Goal: Task Accomplishment & Management: Manage account settings

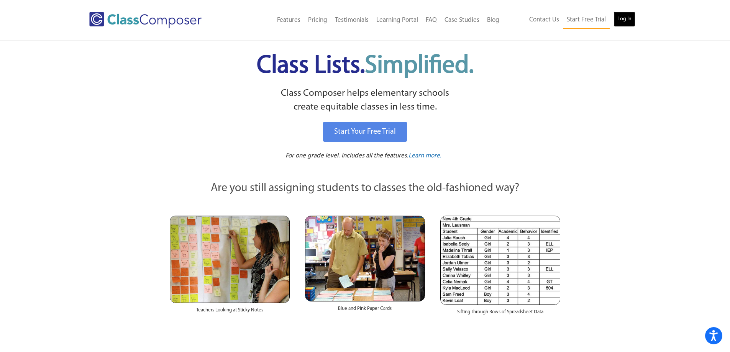
click at [625, 19] on link "Log In" at bounding box center [625, 19] width 22 height 15
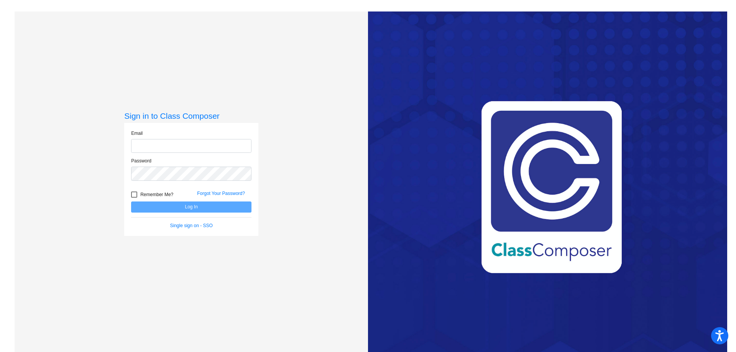
type input "[EMAIL_ADDRESS][DOMAIN_NAME]"
click at [191, 209] on button "Log In" at bounding box center [191, 207] width 120 height 11
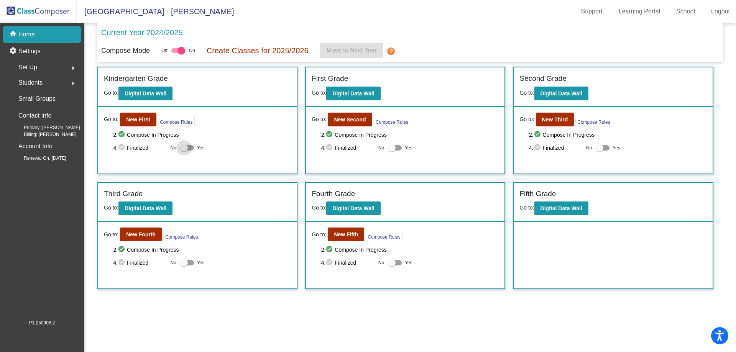
click at [184, 146] on div at bounding box center [184, 148] width 8 height 8
click at [184, 151] on input "Yes" at bounding box center [184, 151] width 0 height 0
checkbox input "true"
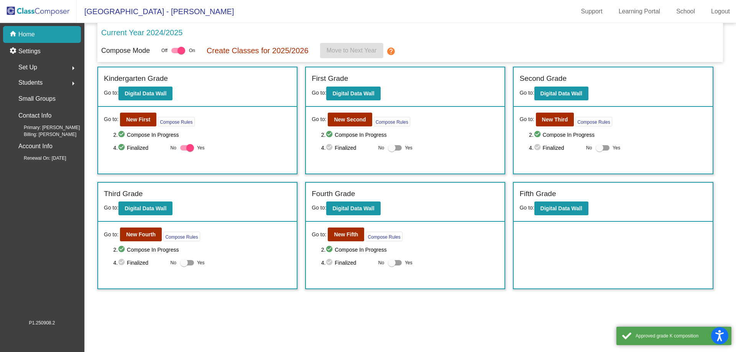
click at [391, 148] on div at bounding box center [392, 148] width 8 height 8
click at [391, 151] on input "Yes" at bounding box center [391, 151] width 0 height 0
checkbox input "true"
click at [602, 146] on div at bounding box center [600, 148] width 8 height 8
click at [600, 151] on input "Yes" at bounding box center [599, 151] width 0 height 0
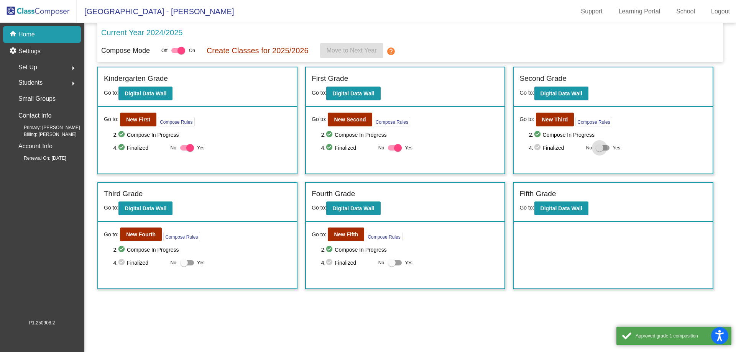
checkbox input "true"
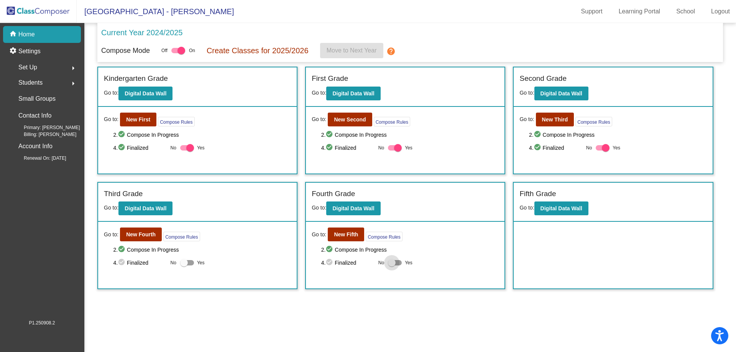
click at [394, 263] on div at bounding box center [392, 263] width 8 height 8
click at [392, 266] on input "Yes" at bounding box center [391, 266] width 0 height 0
checkbox input "true"
click at [182, 262] on div at bounding box center [184, 263] width 8 height 8
click at [184, 266] on input "Yes" at bounding box center [184, 266] width 0 height 0
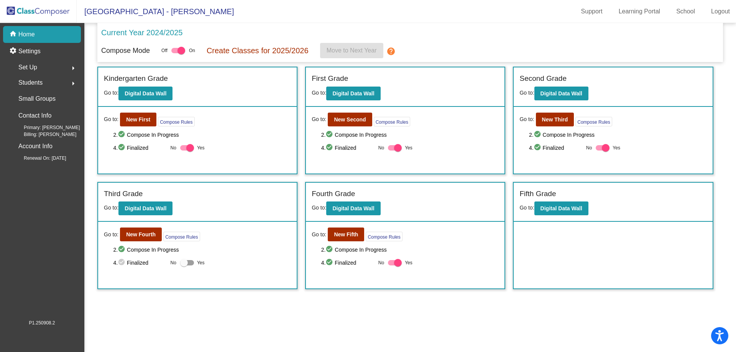
checkbox input "true"
click at [391, 49] on mat-icon "help" at bounding box center [390, 51] width 9 height 9
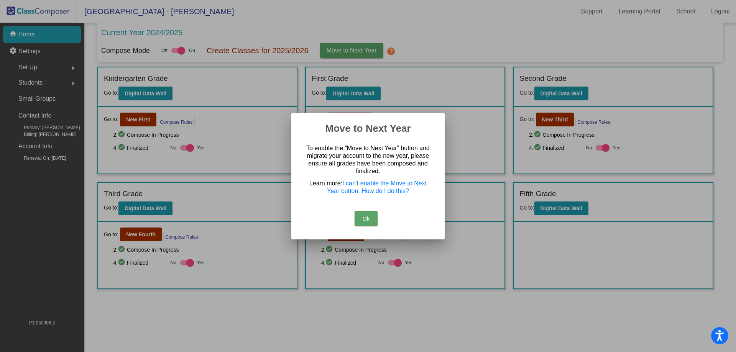
click at [362, 220] on button "Ok" at bounding box center [366, 218] width 23 height 15
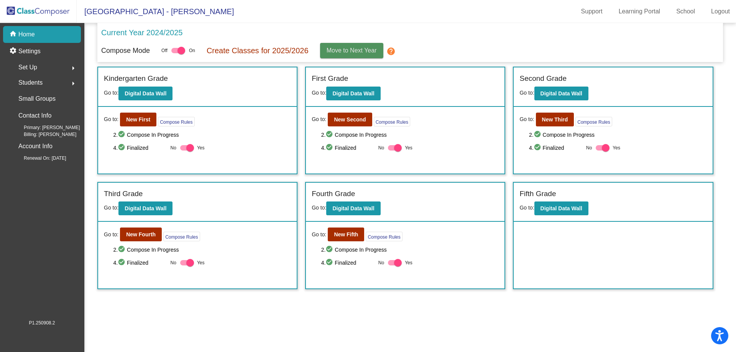
click at [352, 49] on span "Move to Next Year" at bounding box center [352, 50] width 50 height 7
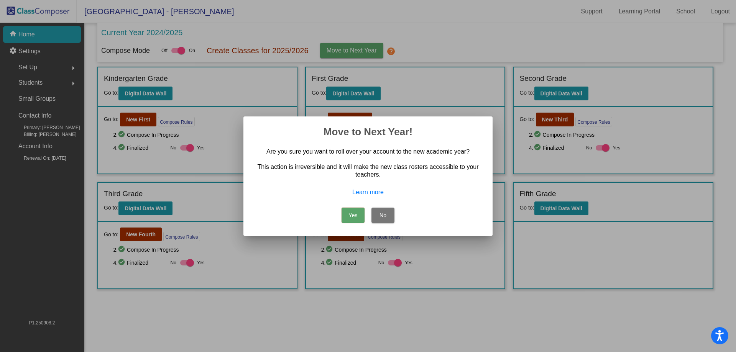
click at [352, 210] on button "Yes" at bounding box center [353, 215] width 23 height 15
